Goal: Feedback & Contribution: Submit feedback/report problem

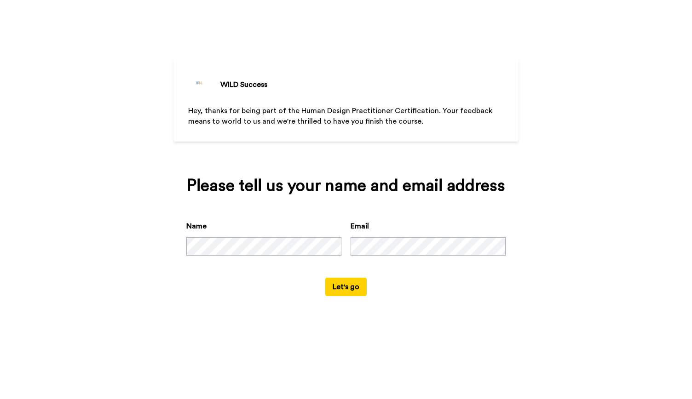
click at [341, 289] on button "Let's go" at bounding box center [345, 287] width 41 height 18
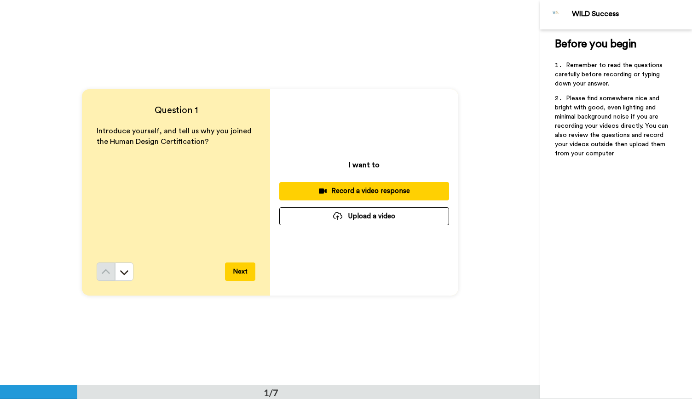
click at [240, 274] on button "Next" at bounding box center [240, 272] width 30 height 18
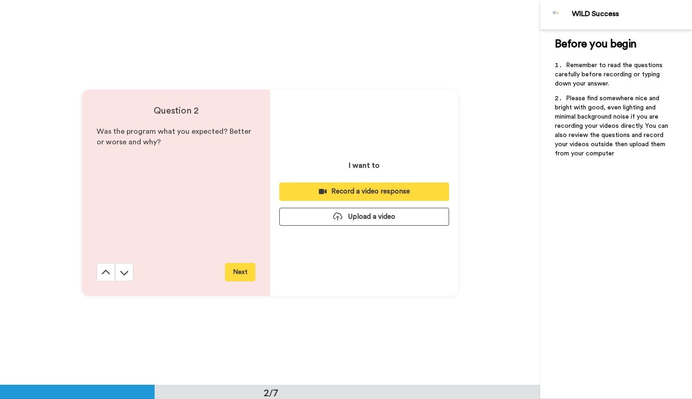
scroll to position [386, 0]
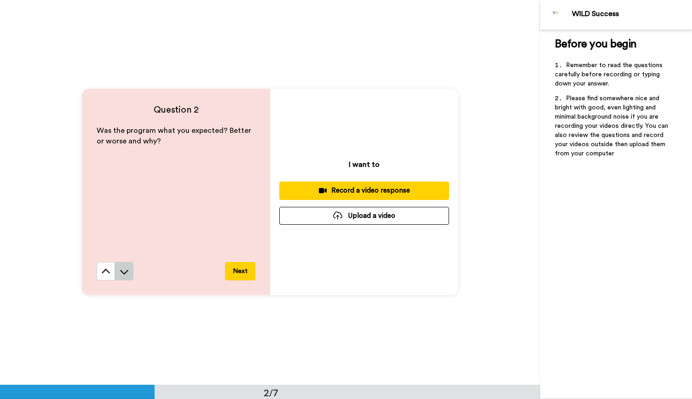
click at [122, 275] on icon at bounding box center [124, 271] width 9 height 9
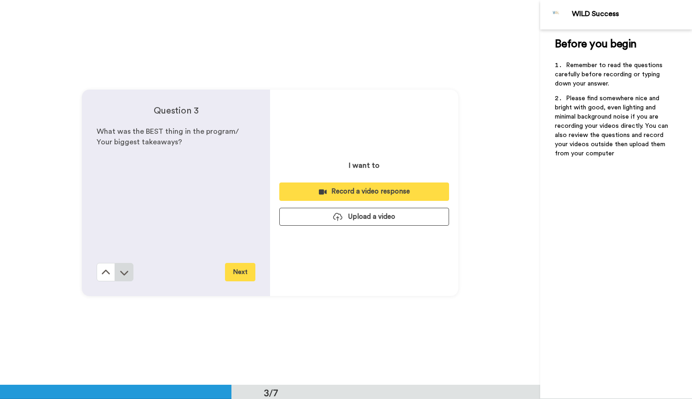
scroll to position [771, 0]
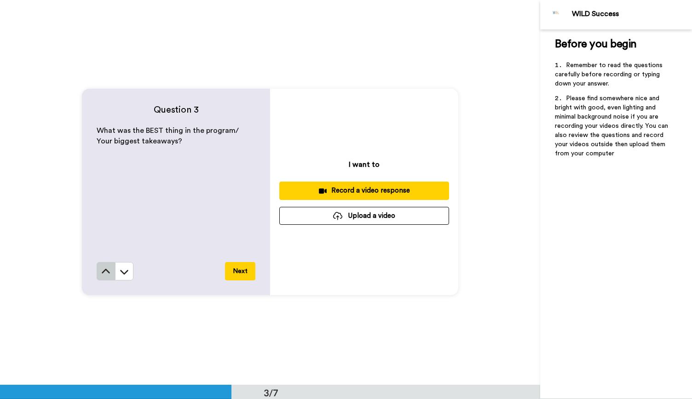
click at [103, 271] on icon at bounding box center [105, 271] width 9 height 9
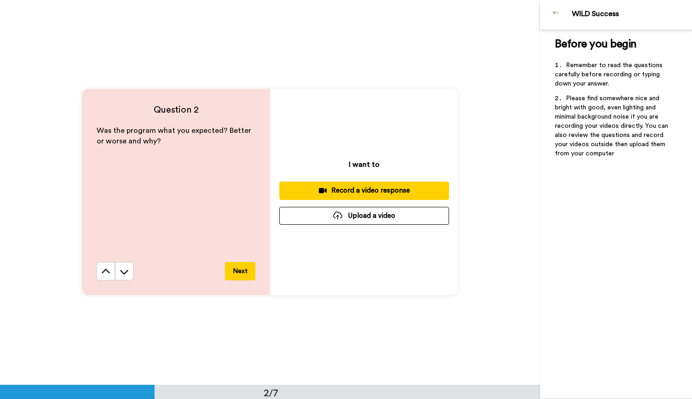
click at [103, 271] on icon at bounding box center [105, 271] width 9 height 9
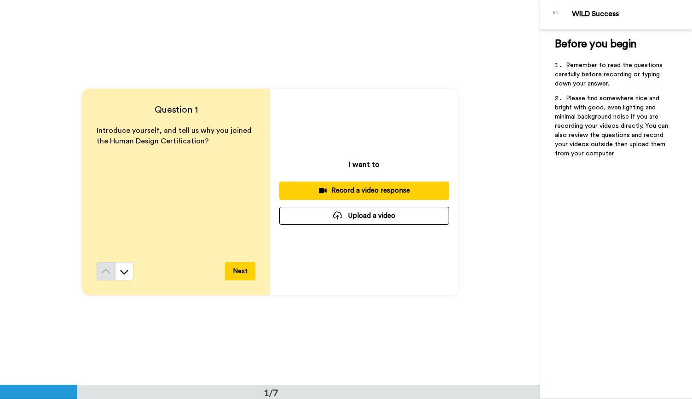
scroll to position [0, 0]
click at [324, 191] on icon at bounding box center [323, 191] width 8 height 5
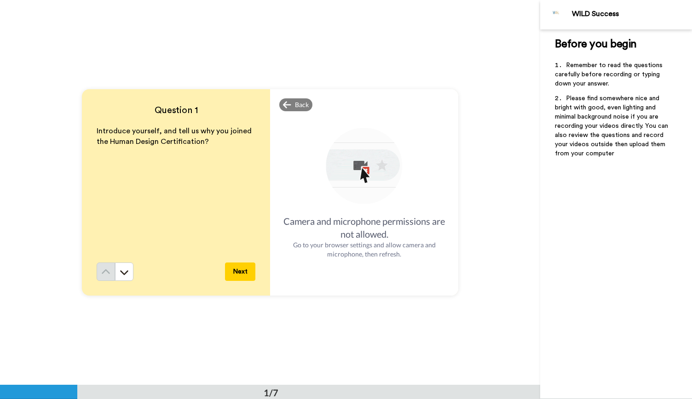
click at [348, 165] on img at bounding box center [364, 167] width 81 height 81
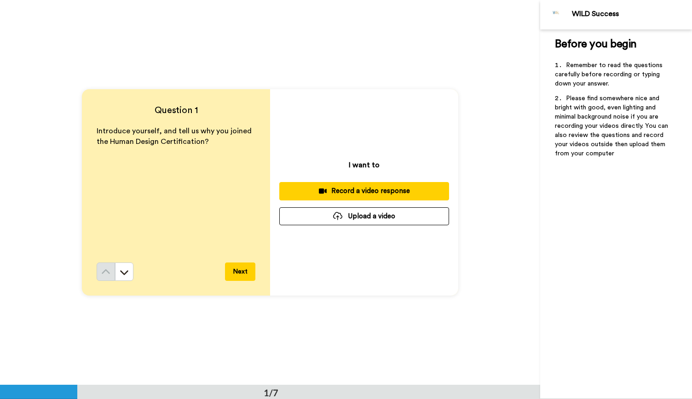
click at [345, 191] on div "Record a video response" at bounding box center [364, 191] width 155 height 10
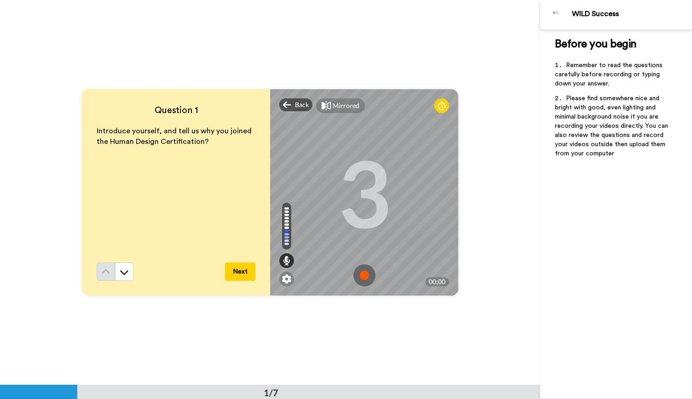
click at [361, 275] on img at bounding box center [364, 276] width 22 height 22
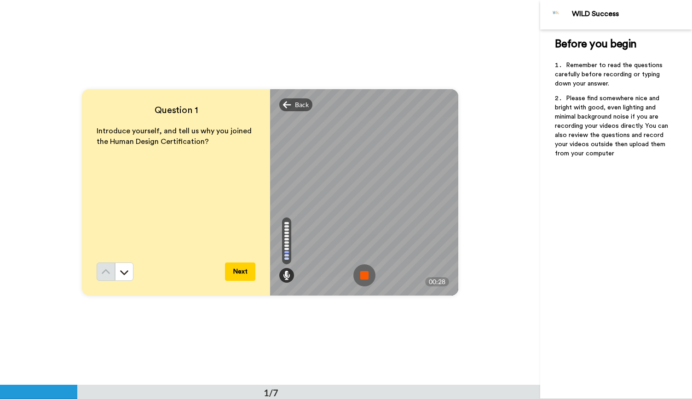
click at [361, 275] on img at bounding box center [364, 276] width 22 height 22
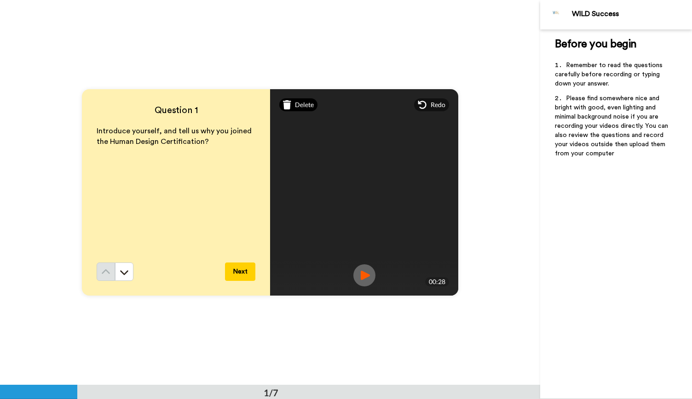
click at [295, 105] on span "Delete" at bounding box center [304, 104] width 19 height 9
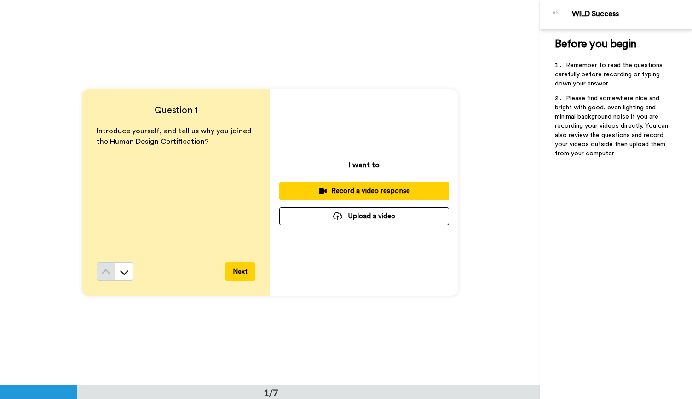
click at [368, 192] on div "Record a video response" at bounding box center [364, 191] width 155 height 10
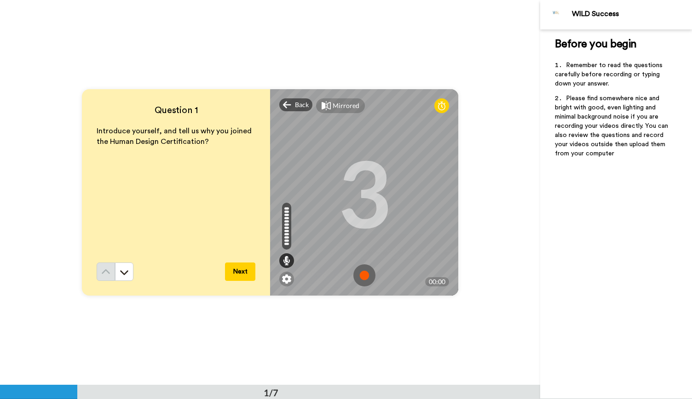
click at [360, 270] on img at bounding box center [364, 276] width 22 height 22
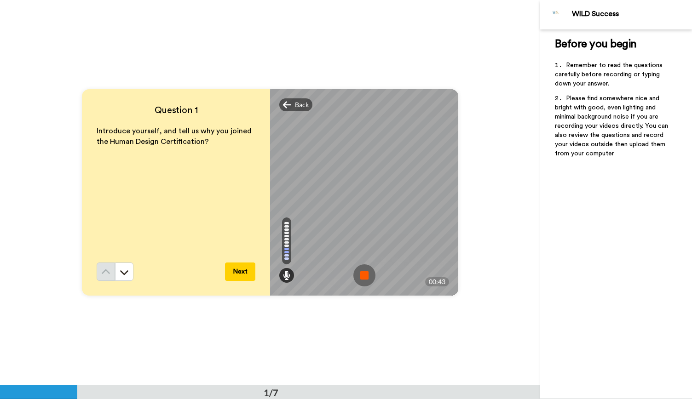
click at [363, 272] on img at bounding box center [364, 276] width 22 height 22
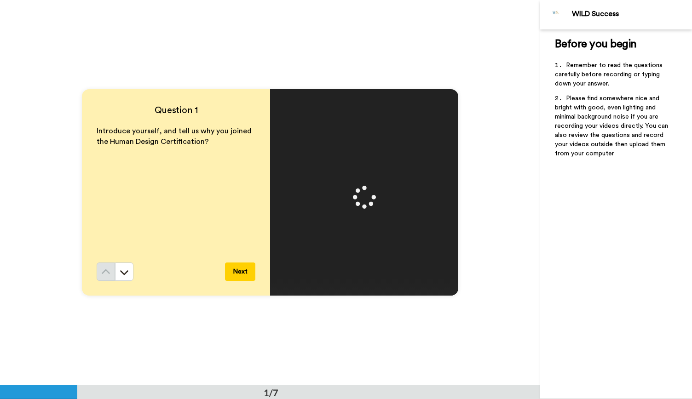
click at [236, 266] on button "Next" at bounding box center [240, 272] width 30 height 18
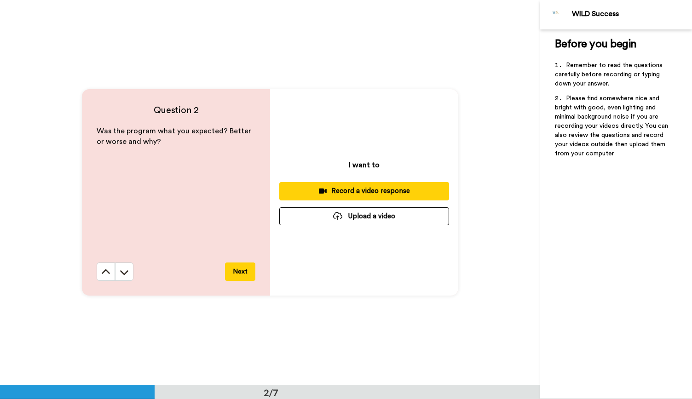
scroll to position [386, 0]
click at [367, 194] on div "Record a video response" at bounding box center [364, 191] width 155 height 10
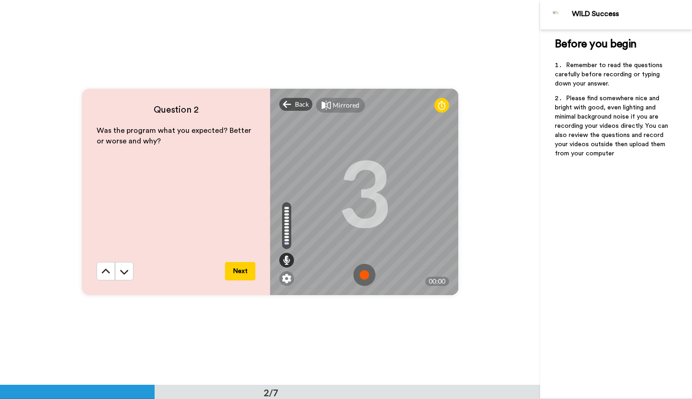
click at [360, 276] on img at bounding box center [364, 275] width 22 height 22
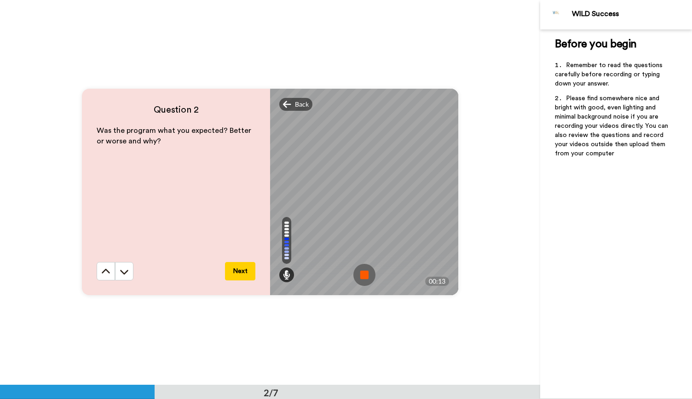
click at [367, 275] on img at bounding box center [364, 275] width 22 height 22
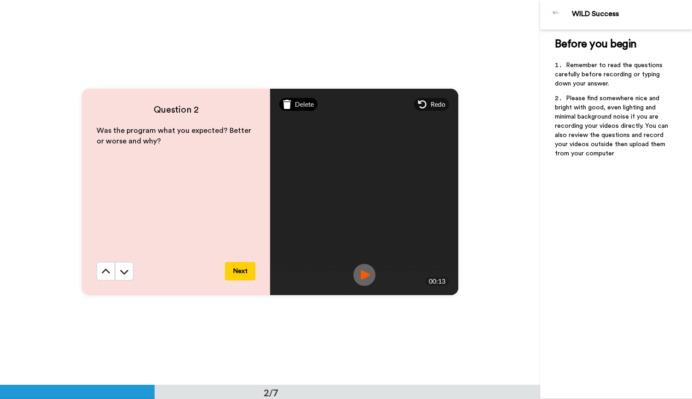
click at [303, 104] on span "Delete" at bounding box center [304, 104] width 19 height 9
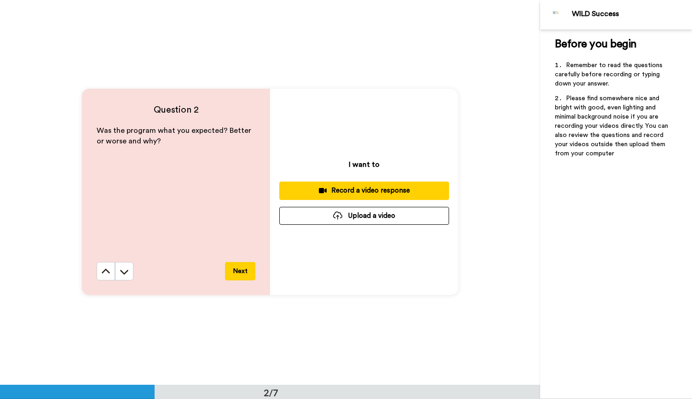
click at [350, 193] on div "Record a video response" at bounding box center [364, 191] width 155 height 10
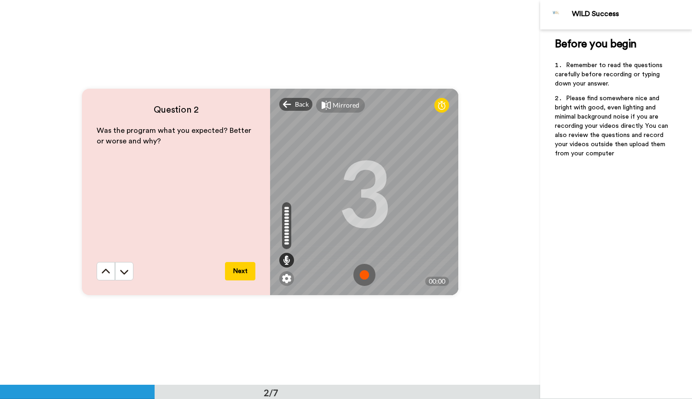
click at [362, 275] on img at bounding box center [364, 275] width 22 height 22
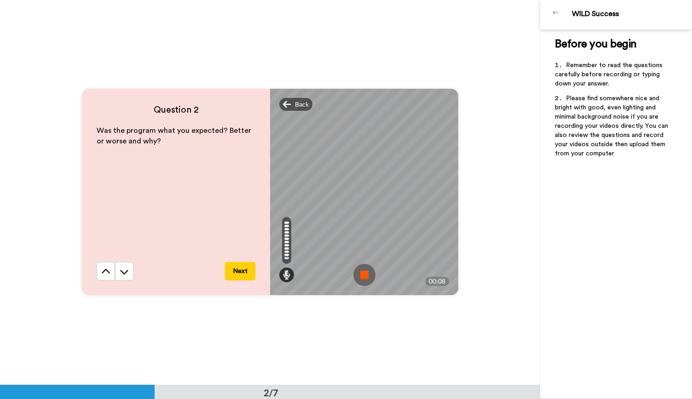
click at [362, 275] on img at bounding box center [364, 275] width 22 height 22
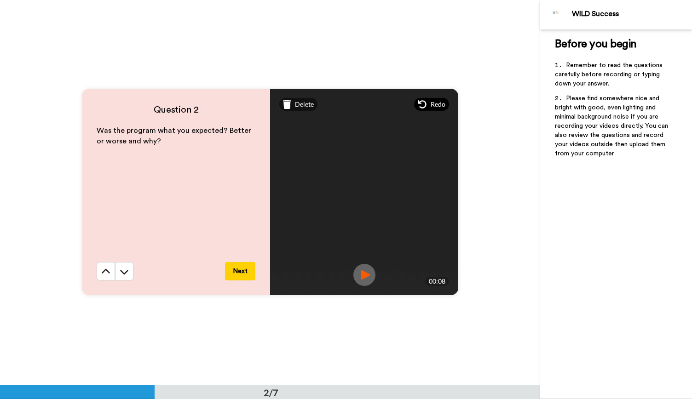
click at [431, 106] on span "Redo" at bounding box center [438, 104] width 15 height 9
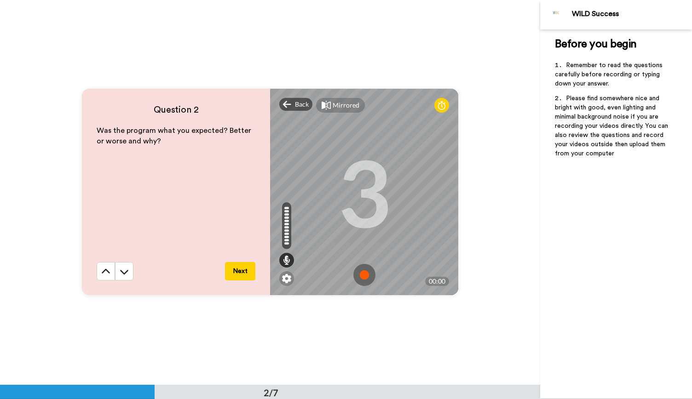
click at [361, 277] on img at bounding box center [364, 275] width 22 height 22
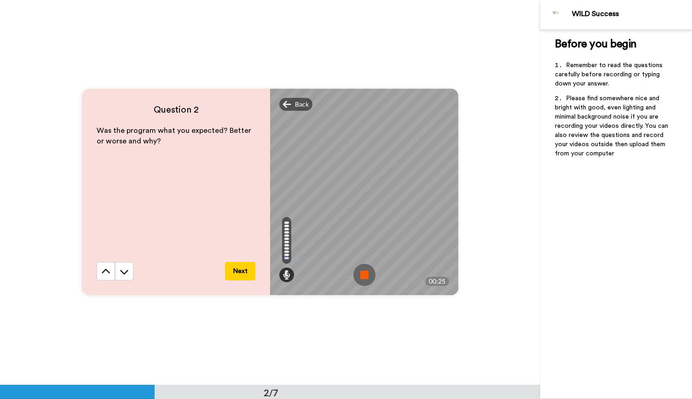
click at [361, 277] on img at bounding box center [364, 275] width 22 height 22
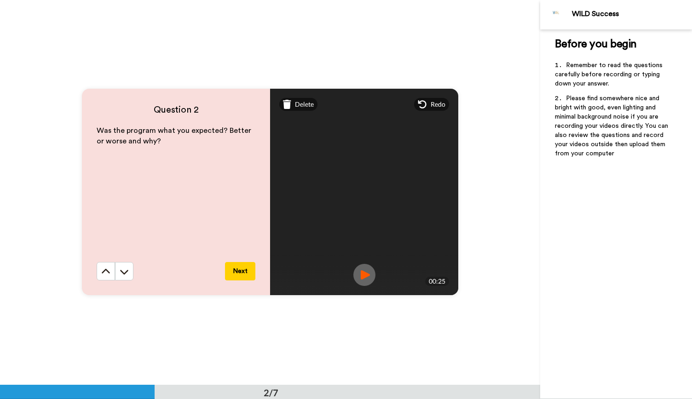
click at [235, 269] on button "Next" at bounding box center [240, 271] width 30 height 18
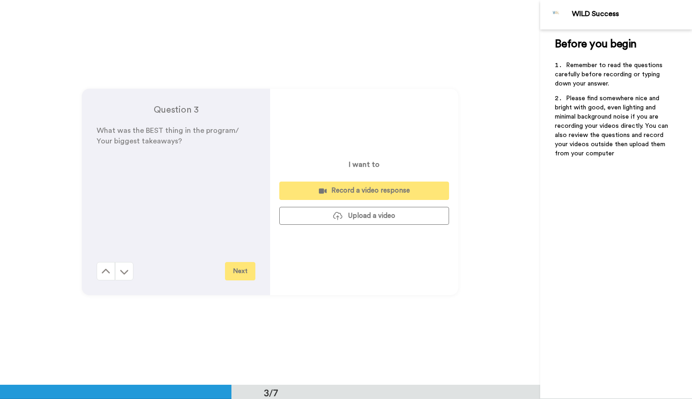
scroll to position [771, 0]
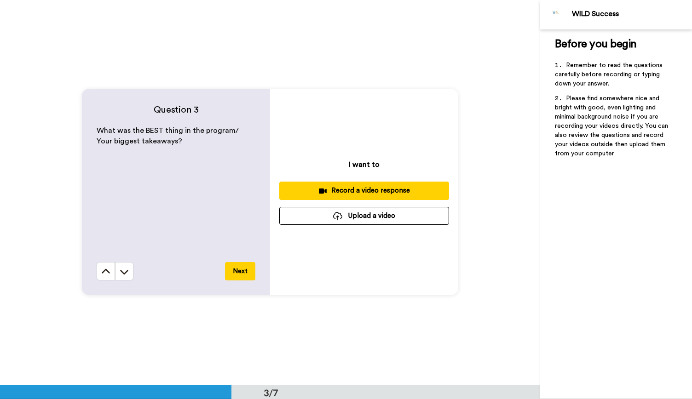
click at [368, 191] on div "Record a video response" at bounding box center [364, 191] width 155 height 10
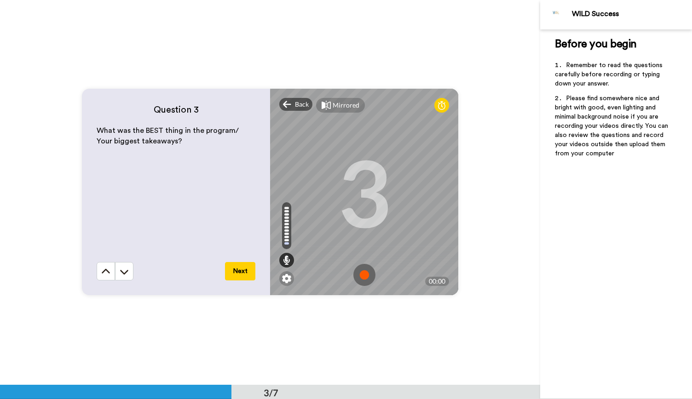
click at [361, 277] on img at bounding box center [364, 275] width 22 height 22
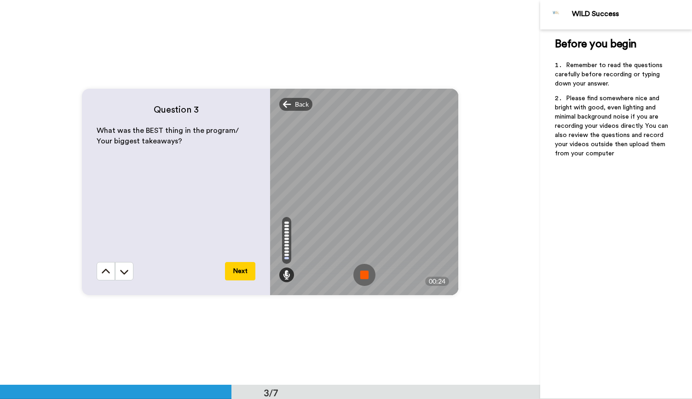
click at [361, 277] on img at bounding box center [364, 275] width 22 height 22
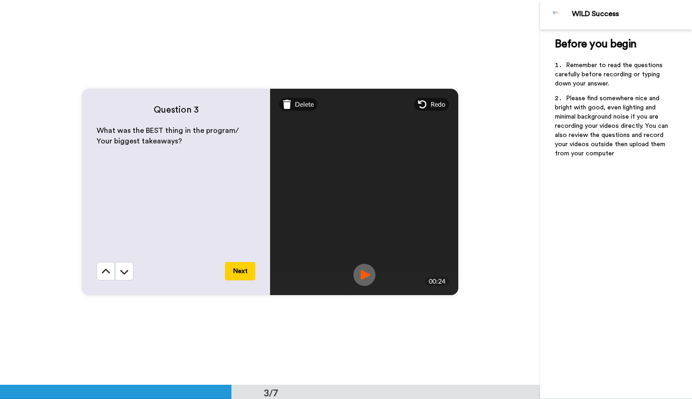
click at [239, 267] on button "Next" at bounding box center [240, 271] width 30 height 18
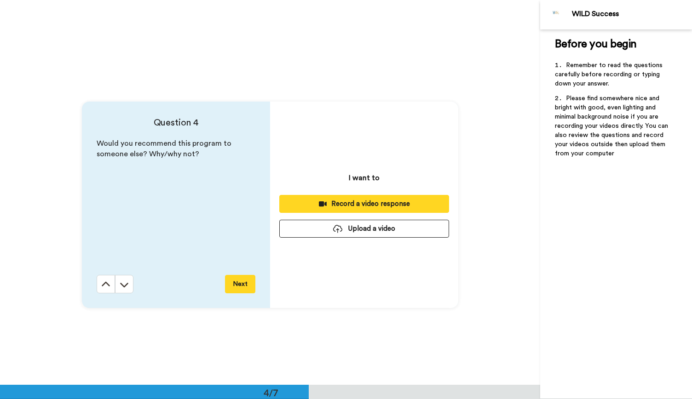
scroll to position [1156, 0]
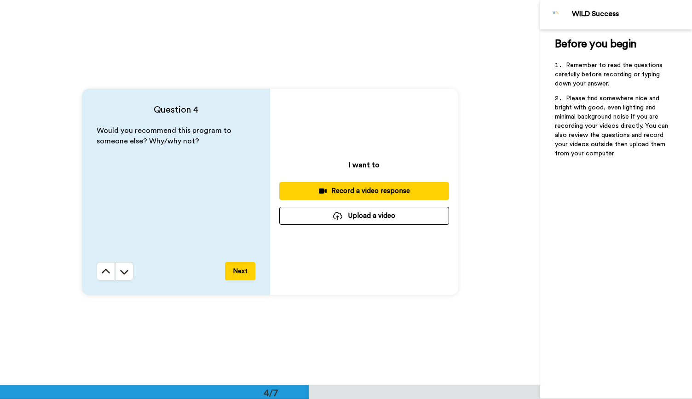
click at [369, 185] on button "Record a video response" at bounding box center [364, 191] width 170 height 18
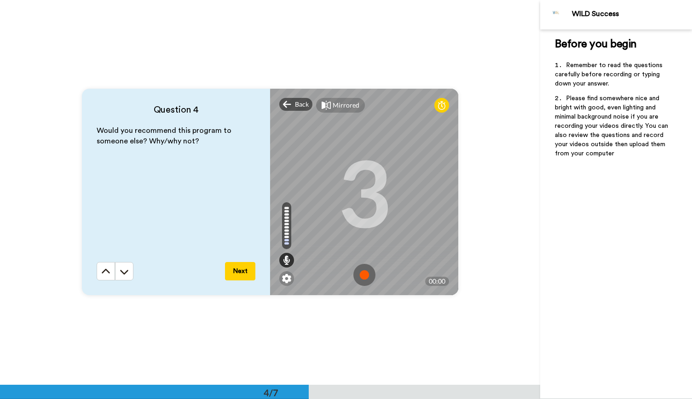
click at [360, 270] on img at bounding box center [364, 275] width 22 height 22
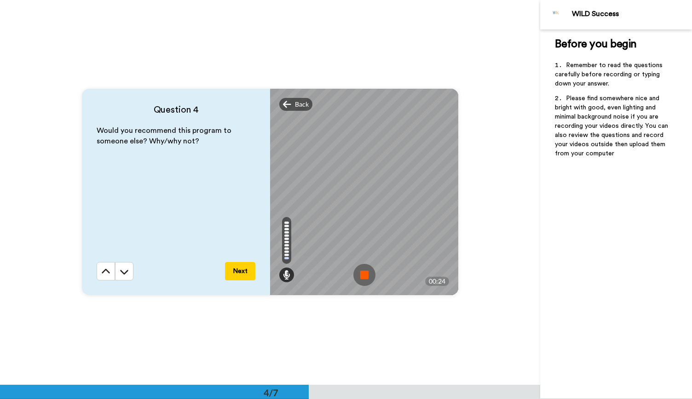
click at [360, 270] on img at bounding box center [364, 275] width 22 height 22
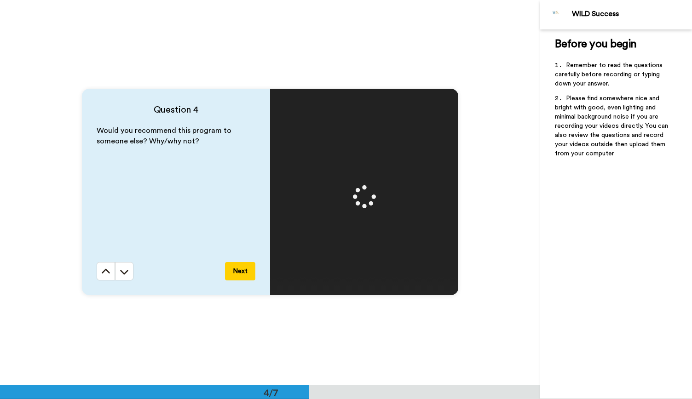
click at [233, 272] on button "Next" at bounding box center [240, 271] width 30 height 18
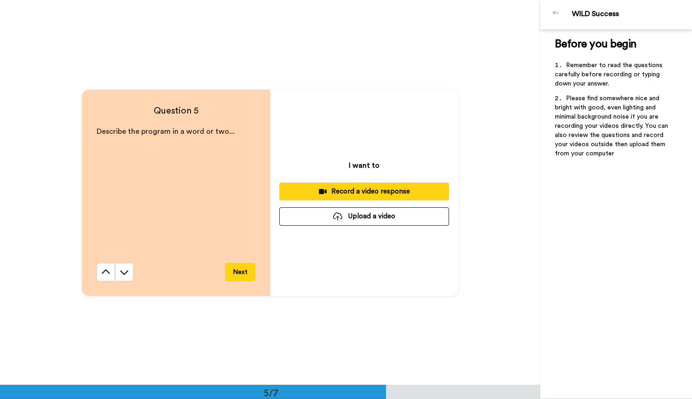
scroll to position [1541, 0]
click at [237, 273] on button "Next" at bounding box center [240, 272] width 30 height 18
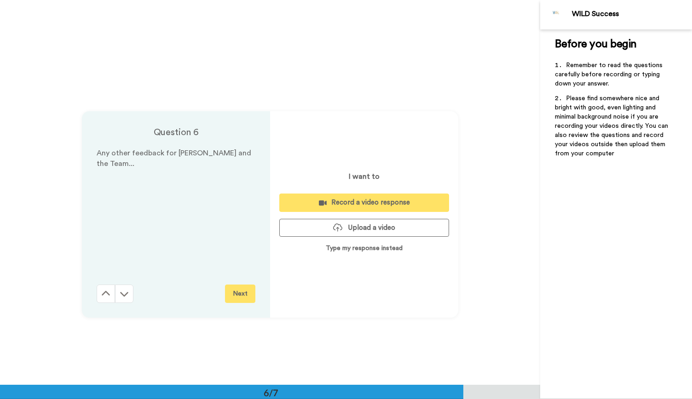
scroll to position [1926, 0]
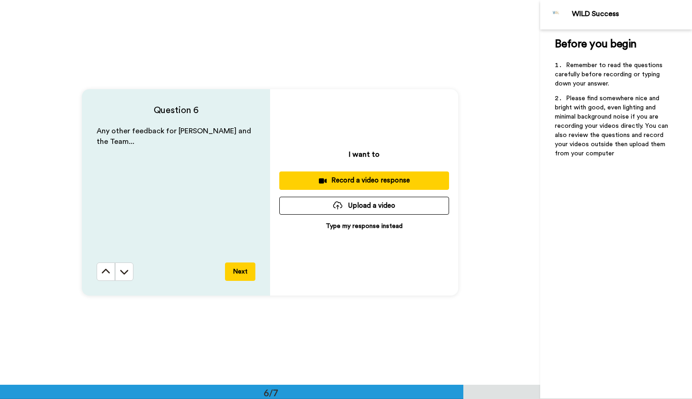
click at [387, 183] on div "Record a video response" at bounding box center [364, 181] width 155 height 10
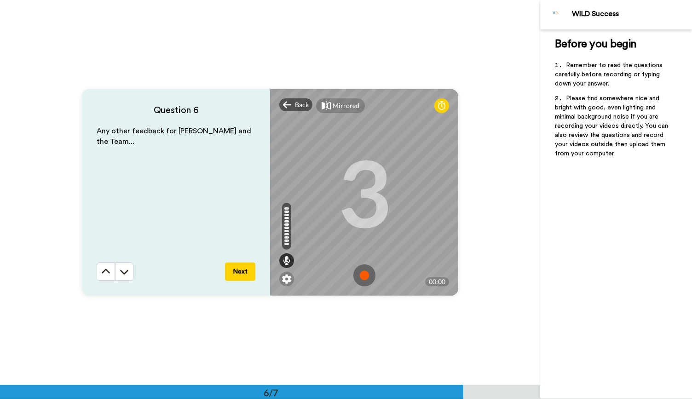
click at [364, 270] on img at bounding box center [364, 276] width 22 height 22
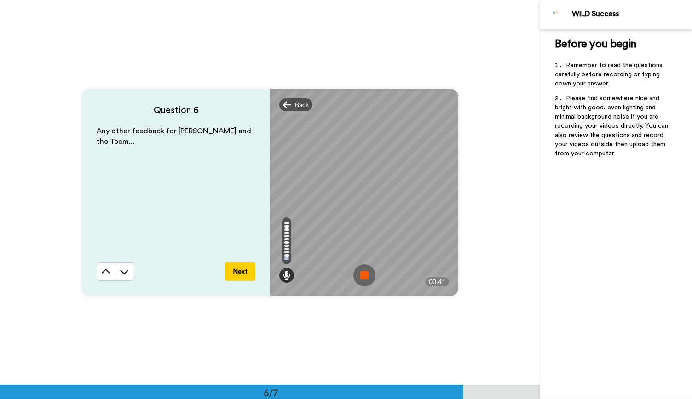
click at [360, 273] on img at bounding box center [364, 276] width 22 height 22
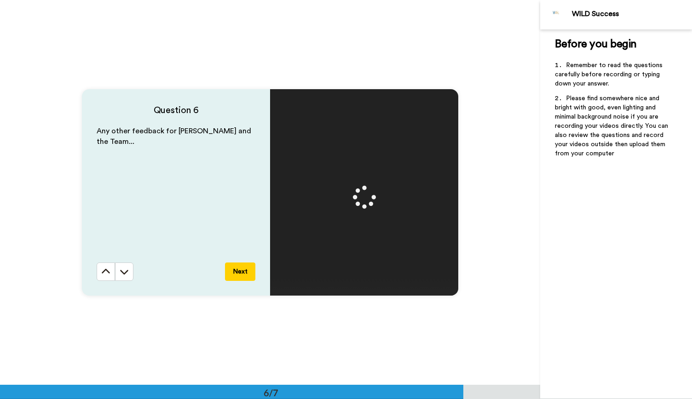
click at [237, 270] on button "Next" at bounding box center [240, 272] width 30 height 18
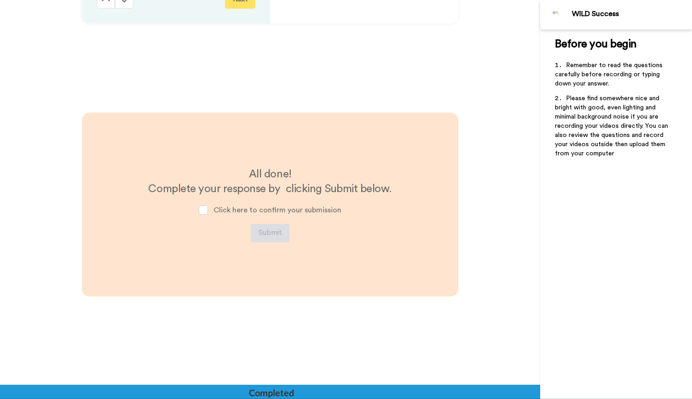
scroll to position [2211, 0]
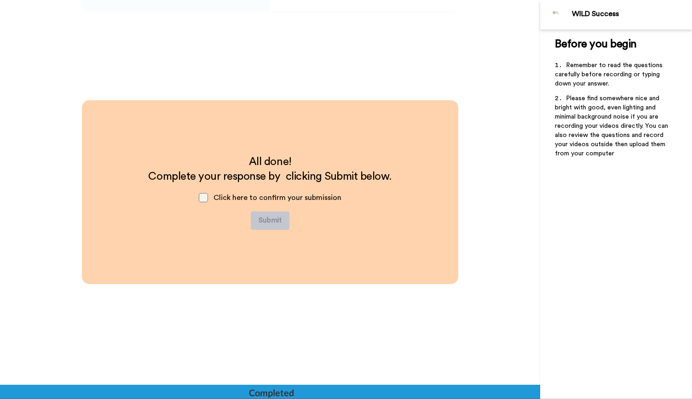
click at [204, 201] on span at bounding box center [203, 197] width 9 height 9
click at [273, 222] on button "Submit" at bounding box center [270, 221] width 39 height 18
